Goal: Check status: Check status

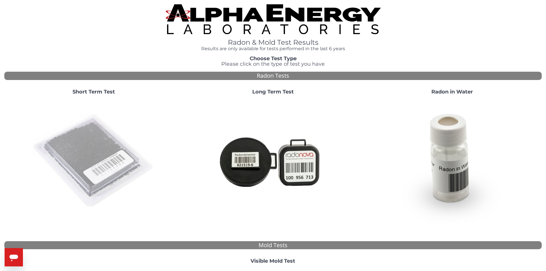
click at [41, 154] on img at bounding box center [93, 160] width 123 height 123
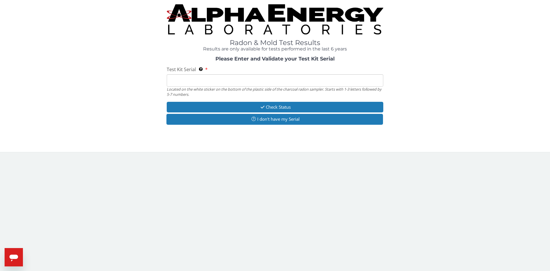
click at [175, 79] on input "Test Kit Serial Located on the white sticker on the bottom of the plastic side …" at bounding box center [275, 80] width 217 height 12
type input "RA198777"
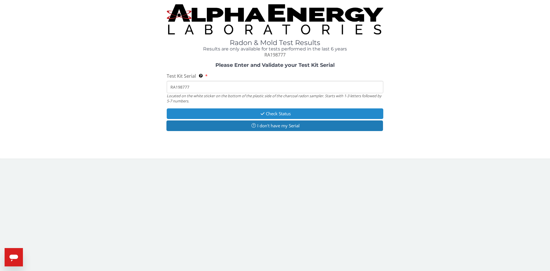
click at [250, 115] on button "Check Status" at bounding box center [275, 113] width 217 height 11
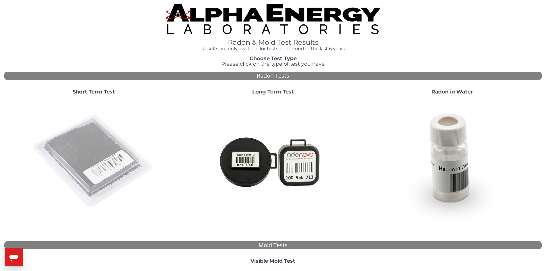
click at [124, 139] on img at bounding box center [93, 160] width 123 height 123
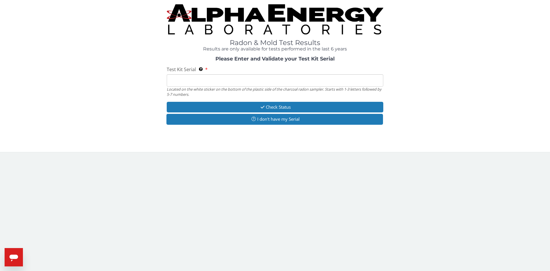
click at [215, 70] on div "Test Kit Serial Located on the white sticker on the bottom of the plastic side …" at bounding box center [275, 81] width 217 height 31
click at [211, 78] on input "Test Kit Serial Located on the white sticker on the bottom of the plastic side …" at bounding box center [275, 80] width 217 height 12
type input "RA198777"
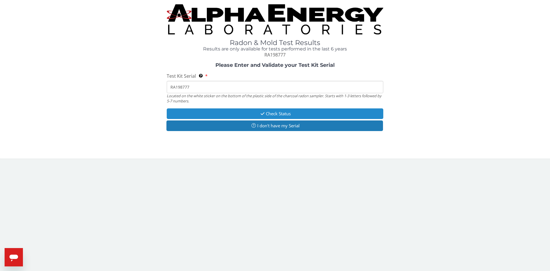
click at [269, 113] on button "Check Status" at bounding box center [275, 113] width 217 height 11
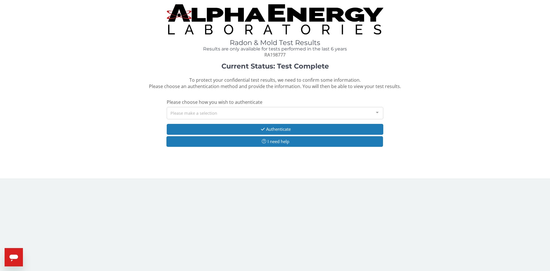
click at [248, 110] on div "Please make a selection" at bounding box center [275, 113] width 217 height 12
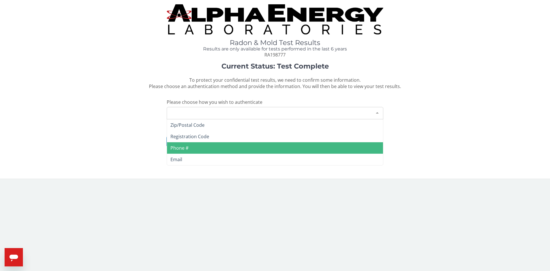
click at [189, 147] on span "Phone #" at bounding box center [275, 147] width 216 height 11
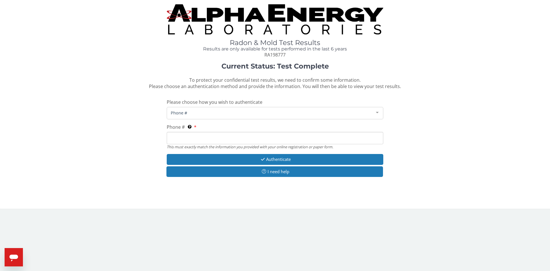
click at [182, 138] on input "Phone # This must exactly match the information you provided with your online r…" at bounding box center [275, 138] width 217 height 12
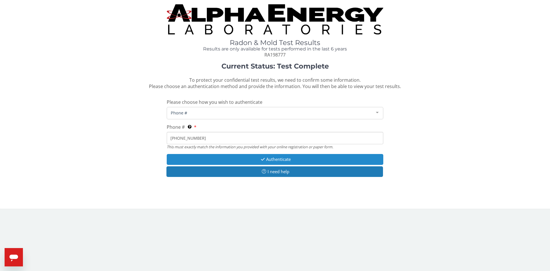
type input "727 304 7890"
click at [266, 160] on button "Authenticate" at bounding box center [275, 159] width 217 height 11
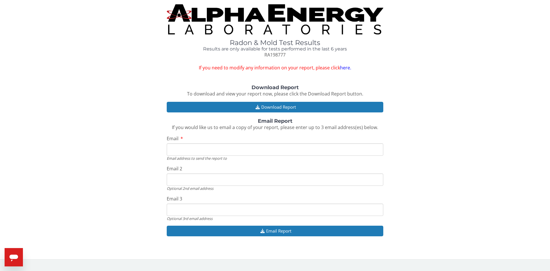
click at [238, 156] on div "Email address to send the report to" at bounding box center [275, 158] width 217 height 5
click at [240, 151] on input "Email" at bounding box center [275, 149] width 217 height 12
type input "blisslearningcenters@gmail.com"
type input "blisspreschoolllc@gmail.com"
click at [216, 211] on input "Email 3" at bounding box center [275, 209] width 217 height 12
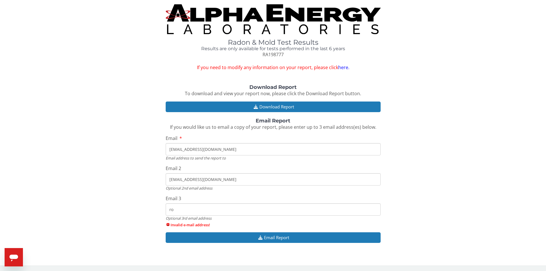
type input "r"
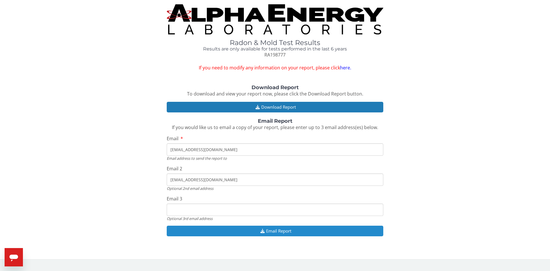
click at [276, 233] on button "Email Report" at bounding box center [275, 230] width 217 height 11
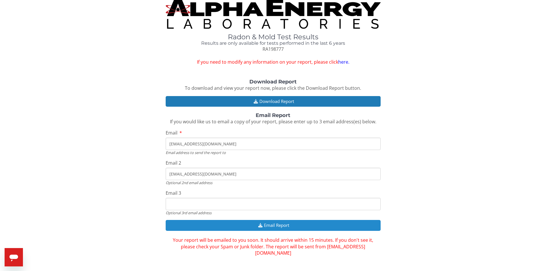
scroll to position [7, 0]
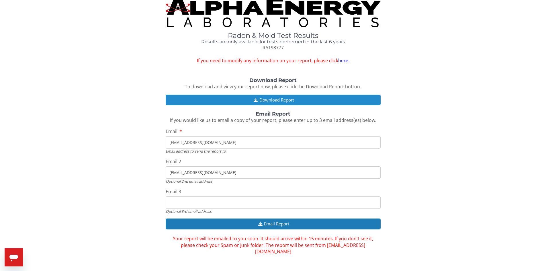
click at [279, 101] on button "Download Report" at bounding box center [273, 100] width 215 height 11
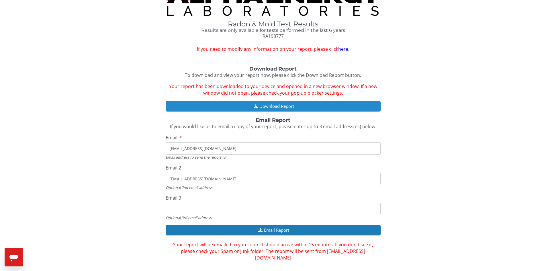
scroll to position [25, 0]
